Goal: Task Accomplishment & Management: Manage account settings

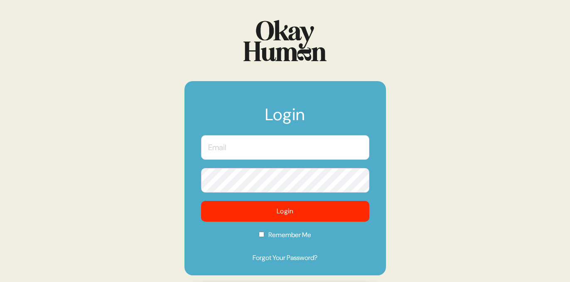
click at [266, 147] on input "text" at bounding box center [285, 147] width 168 height 25
type input "[PERSON_NAME][EMAIL_ADDRESS][PERSON_NAME][DOMAIN_NAME]"
click at [201, 201] on button "Login" at bounding box center [285, 211] width 168 height 21
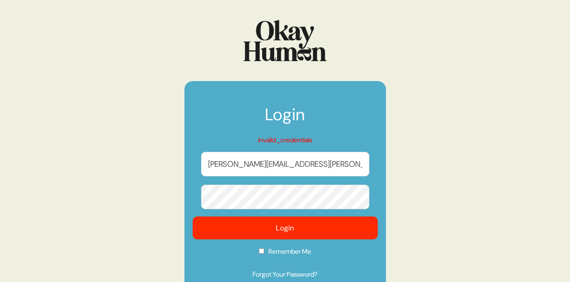
scroll to position [41, 0]
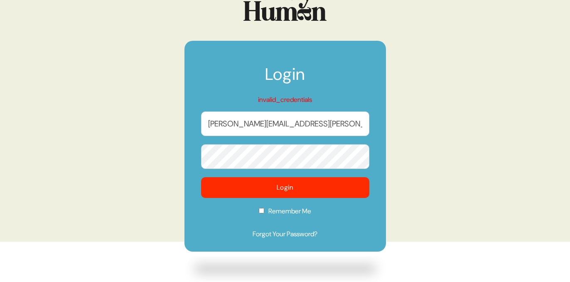
click at [201, 177] on button "Login" at bounding box center [285, 187] width 168 height 21
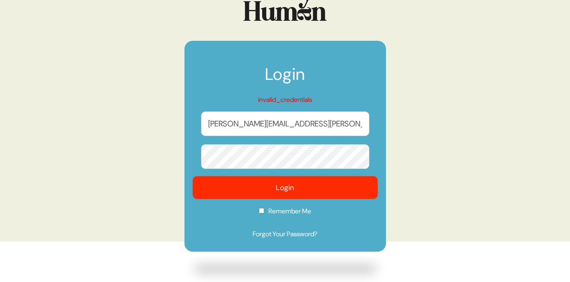
click at [309, 194] on button "Login" at bounding box center [284, 187] width 185 height 23
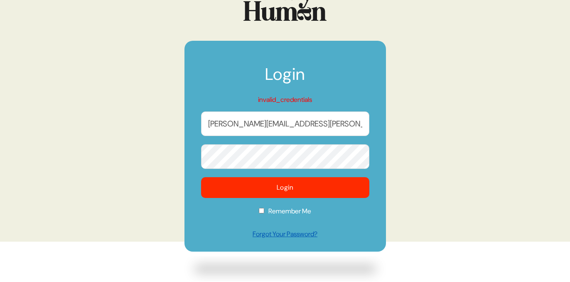
click at [292, 234] on link "Forgot Your Password?" at bounding box center [285, 234] width 168 height 10
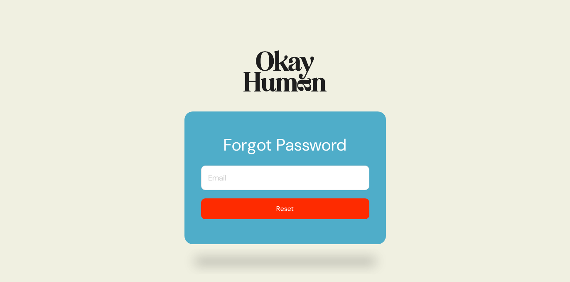
click at [278, 179] on input "text" at bounding box center [285, 177] width 168 height 25
type input "[PERSON_NAME][EMAIL_ADDRESS][PERSON_NAME][DOMAIN_NAME]"
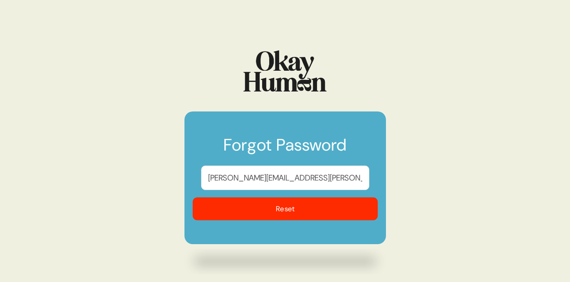
click at [296, 214] on button "Reset" at bounding box center [284, 208] width 185 height 23
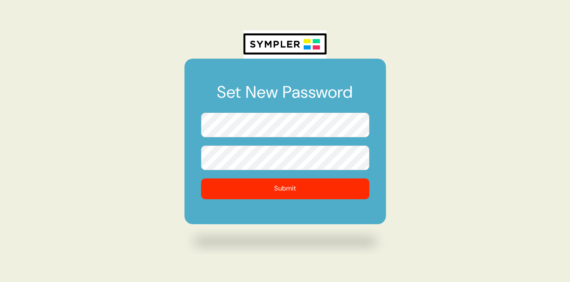
click at [201, 178] on button "Submit" at bounding box center [285, 188] width 168 height 21
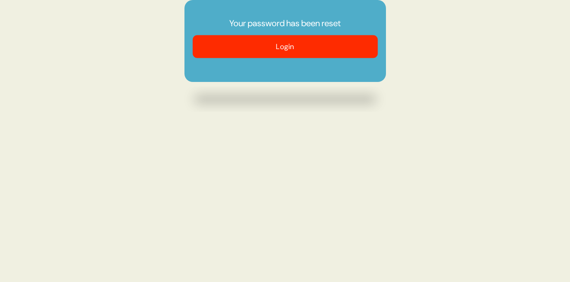
click at [268, 55] on button "Login" at bounding box center [284, 46] width 185 height 23
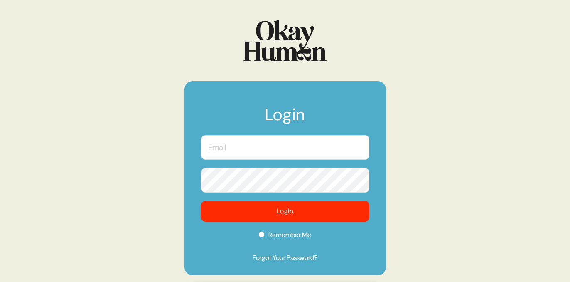
click at [285, 155] on input "text" at bounding box center [285, 147] width 168 height 25
type input "[PERSON_NAME][EMAIL_ADDRESS][PERSON_NAME][DOMAIN_NAME]"
click at [201, 201] on button "Login" at bounding box center [285, 211] width 168 height 21
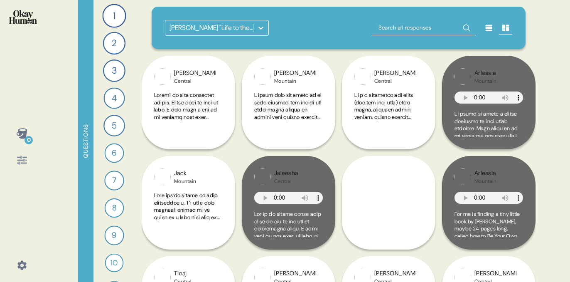
click at [225, 25] on div "Abbott "Life to the Fullest" Observations" at bounding box center [211, 28] width 84 height 10
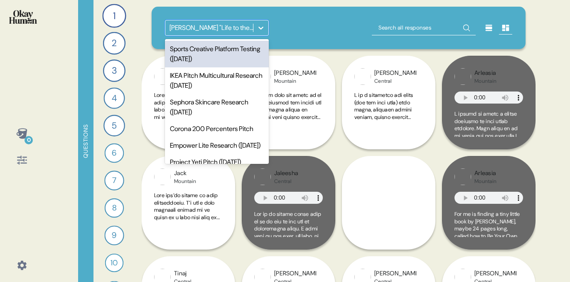
click at [226, 55] on div "Sports Creative Platform Testing (Aug 2025)" at bounding box center [217, 54] width 104 height 27
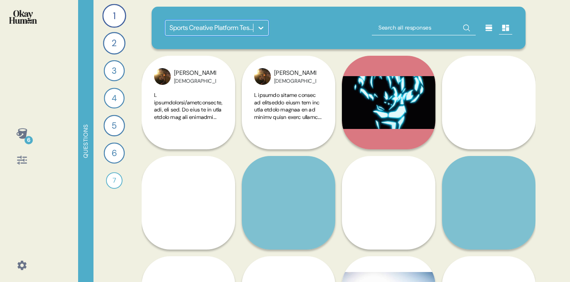
scroll to position [63, 0]
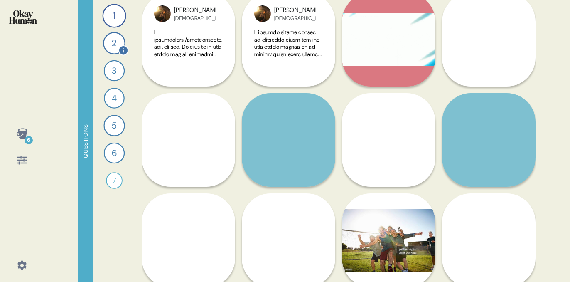
click at [114, 44] on div "2" at bounding box center [114, 43] width 22 height 22
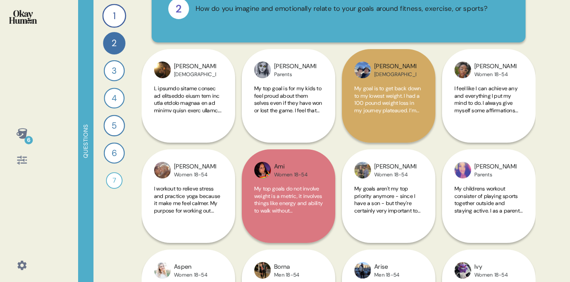
scroll to position [52, 0]
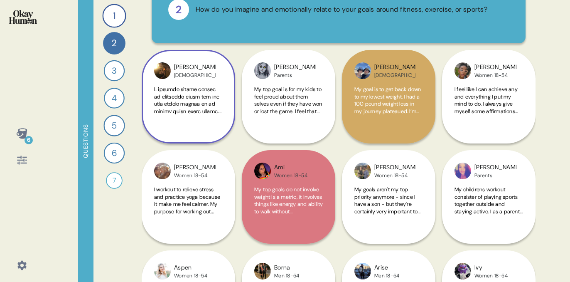
click at [202, 132] on div "Ulysses Hispanic" at bounding box center [188, 96] width 93 height 93
